Goal: Find specific page/section: Find specific page/section

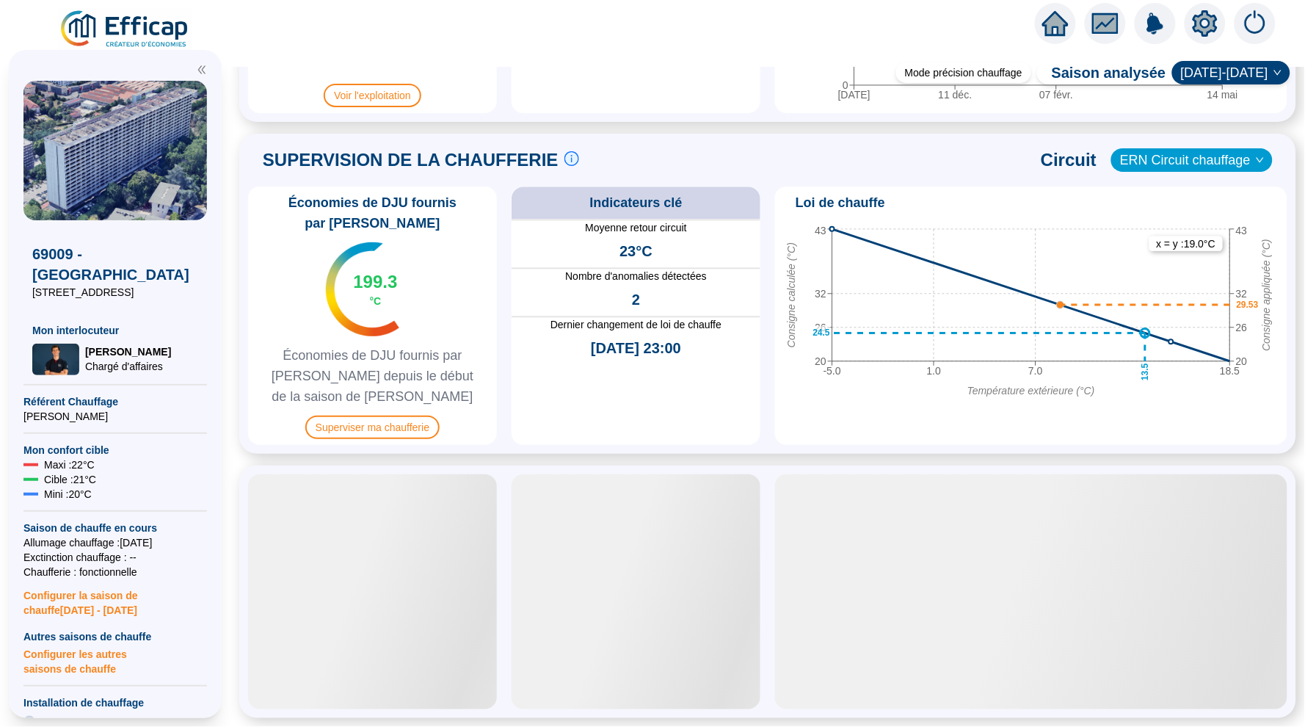
scroll to position [906, 0]
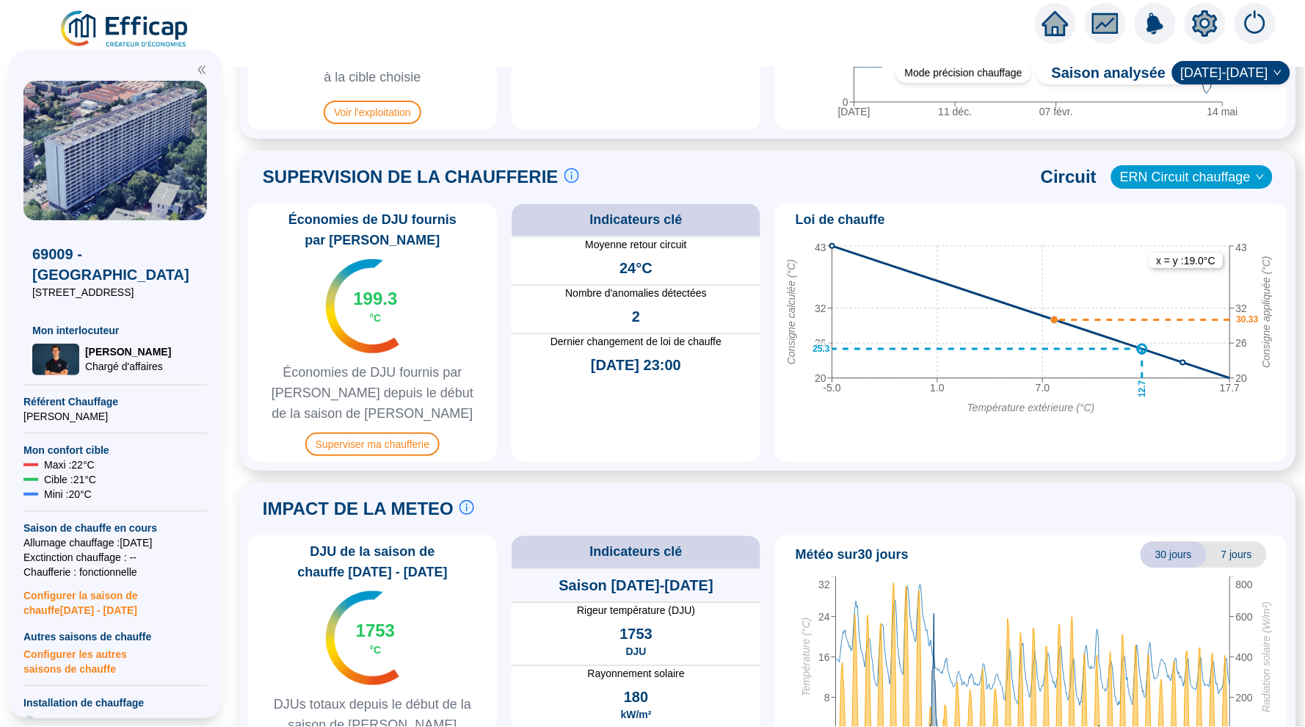
click at [1211, 21] on icon "setting" at bounding box center [1205, 22] width 25 height 23
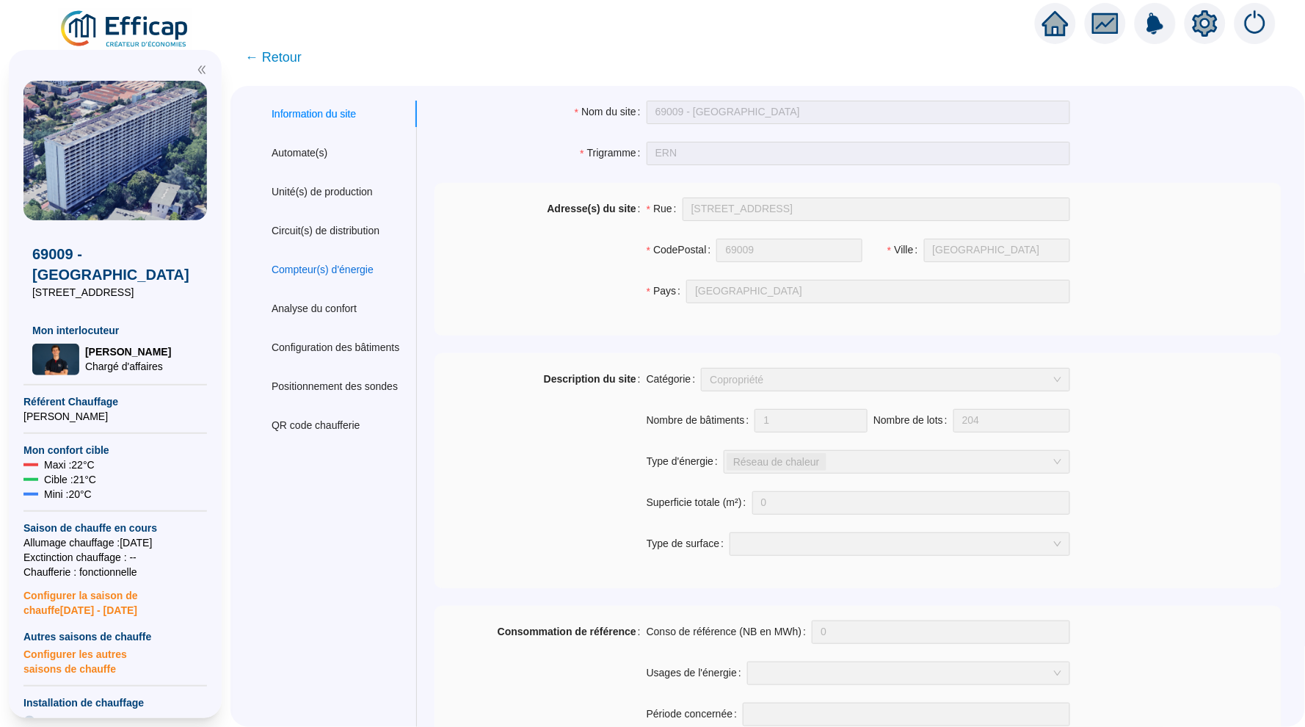
click at [368, 265] on div "Compteur(s) d'énergie" at bounding box center [323, 269] width 102 height 15
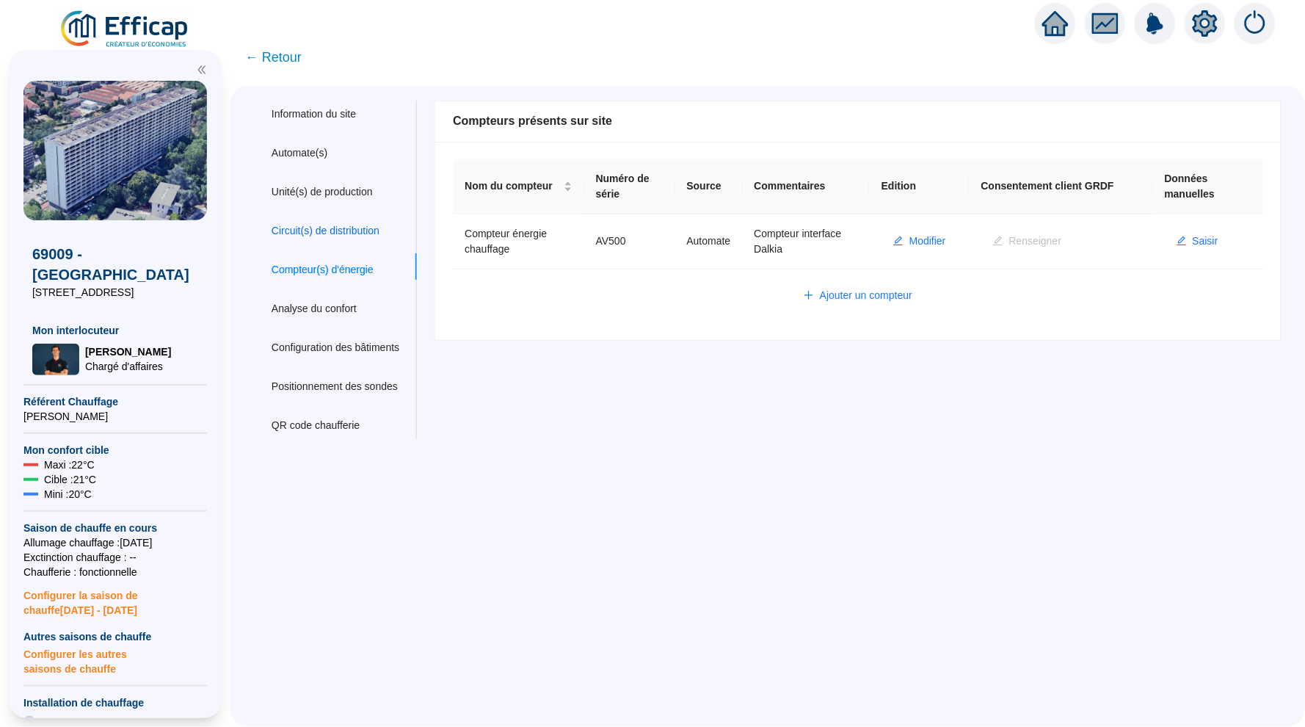
click at [359, 226] on div "Circuit(s) de distribution" at bounding box center [326, 230] width 108 height 15
